Goal: Task Accomplishment & Management: Use online tool/utility

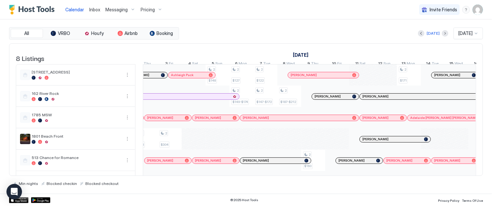
scroll to position [0, 419]
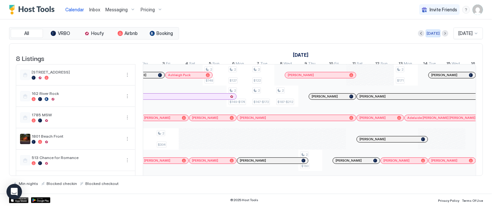
click at [430, 33] on div "[DATE]" at bounding box center [433, 33] width 13 height 6
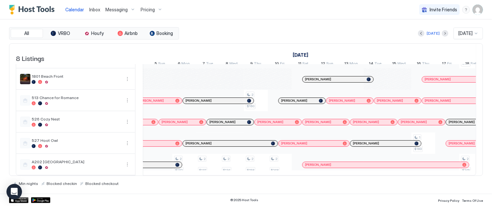
scroll to position [0, 0]
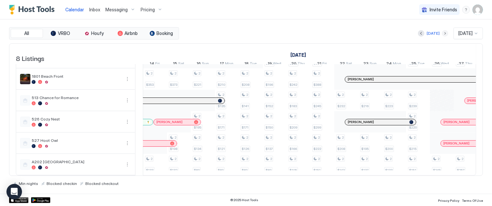
click at [442, 33] on button "Next month" at bounding box center [445, 33] width 6 height 6
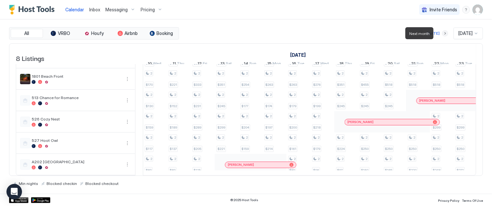
click at [442, 33] on button "Next month" at bounding box center [445, 33] width 6 height 6
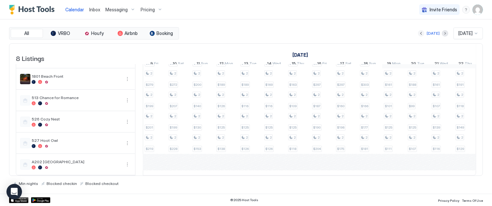
click at [418, 32] on button "Previous month" at bounding box center [421, 33] width 6 height 6
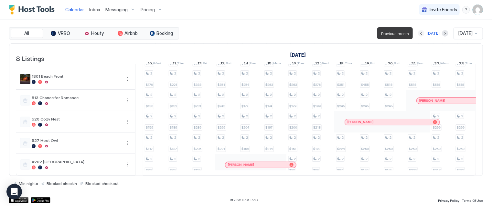
click at [418, 33] on button "Previous month" at bounding box center [421, 33] width 6 height 6
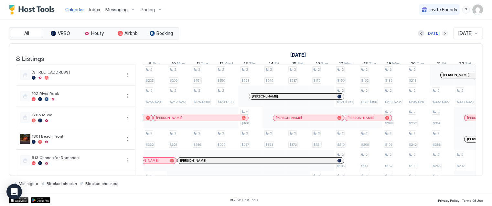
click at [442, 31] on button "Next month" at bounding box center [445, 33] width 6 height 6
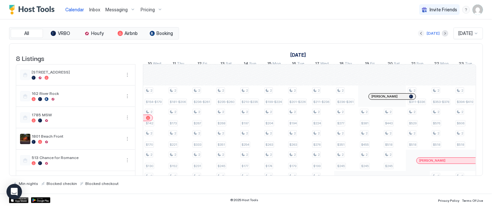
click at [418, 32] on button "Previous month" at bounding box center [421, 33] width 6 height 6
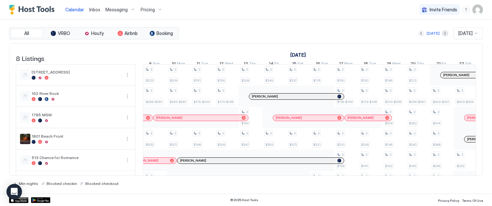
click at [418, 33] on button "Previous month" at bounding box center [421, 33] width 6 height 6
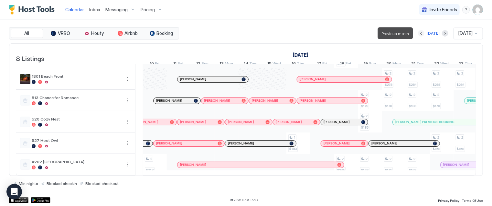
click at [418, 32] on button "Previous month" at bounding box center [421, 33] width 6 height 6
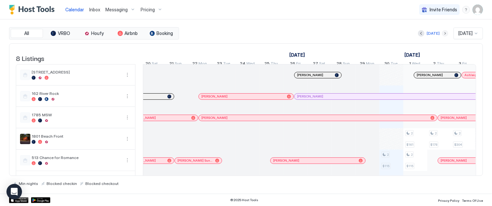
click at [442, 33] on button "Next month" at bounding box center [445, 33] width 6 height 6
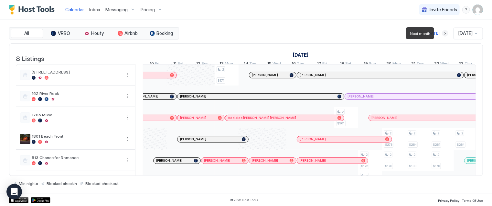
click at [442, 33] on button "Next month" at bounding box center [445, 33] width 6 height 6
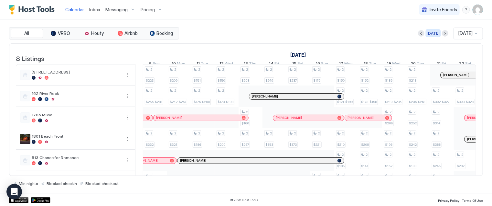
click at [428, 32] on div "[DATE]" at bounding box center [433, 33] width 13 height 6
